Goal: Obtain resource: Download file/media

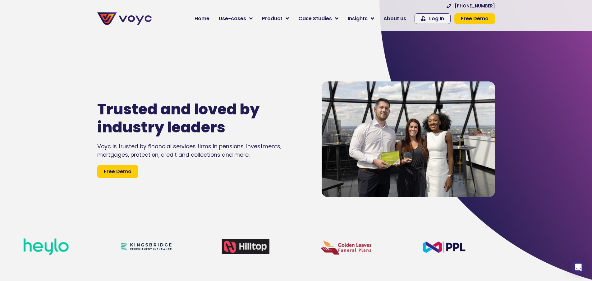
click at [330, 16] on span "Case Studies" at bounding box center [315, 18] width 34 height 7
click at [338, 19] on icon at bounding box center [336, 19] width 3 height 6
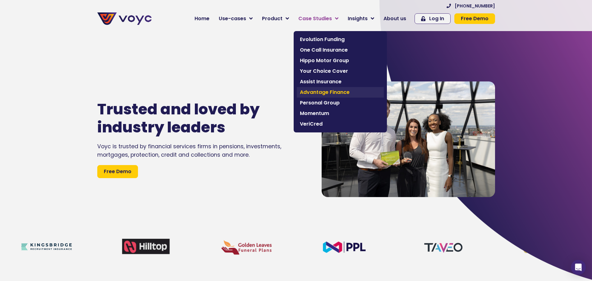
click at [340, 91] on span "Advantage Finance" at bounding box center [340, 92] width 81 height 7
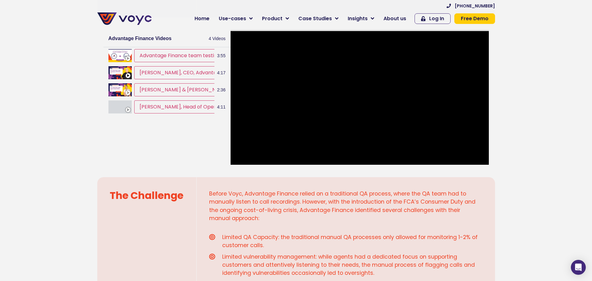
scroll to position [93, 0]
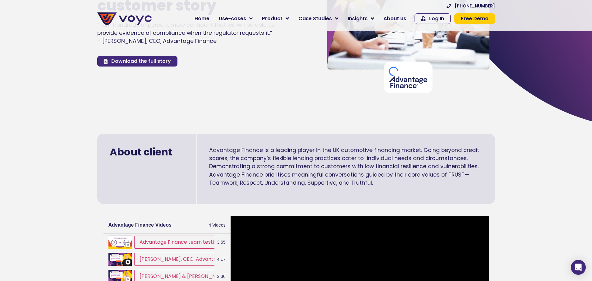
click at [149, 64] on span "Download the full story" at bounding box center [141, 61] width 60 height 5
